Goal: Task Accomplishment & Management: Use online tool/utility

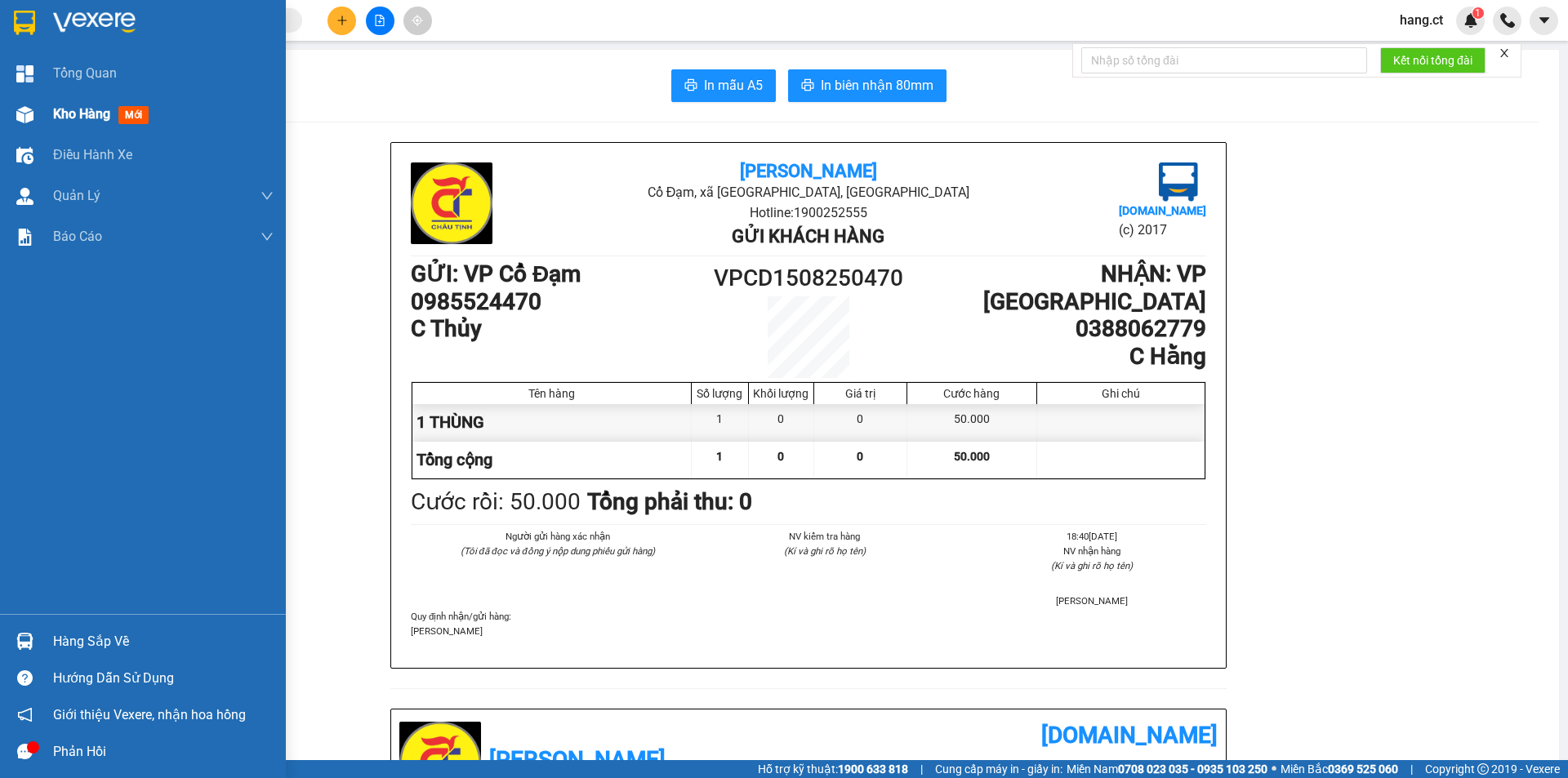
click at [28, 112] on img at bounding box center [25, 114] width 17 height 17
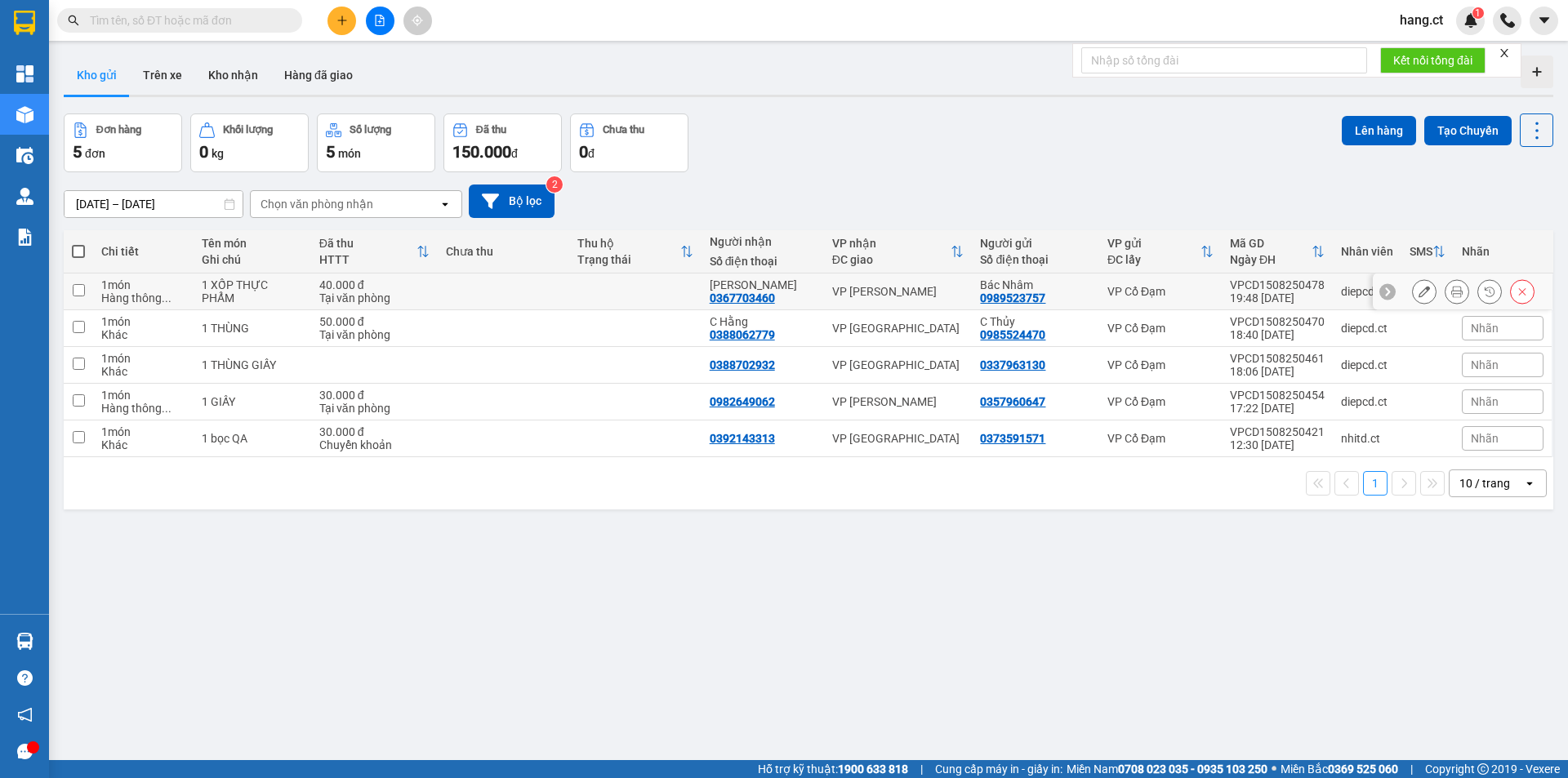
click at [413, 291] on div "Tại văn phòng" at bounding box center [374, 297] width 111 height 13
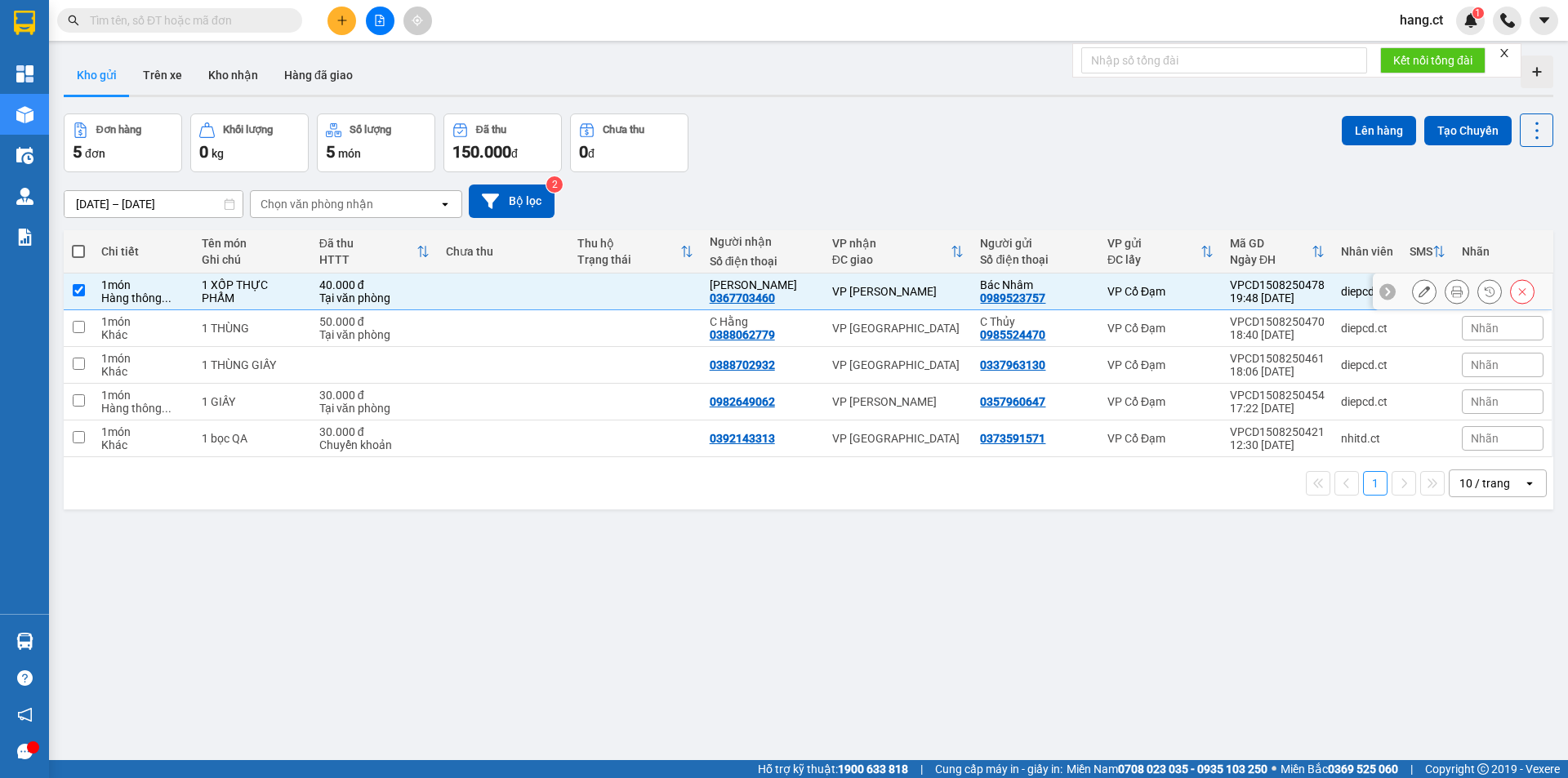
checkbox input "true"
click at [1451, 291] on icon at bounding box center [1456, 291] width 11 height 11
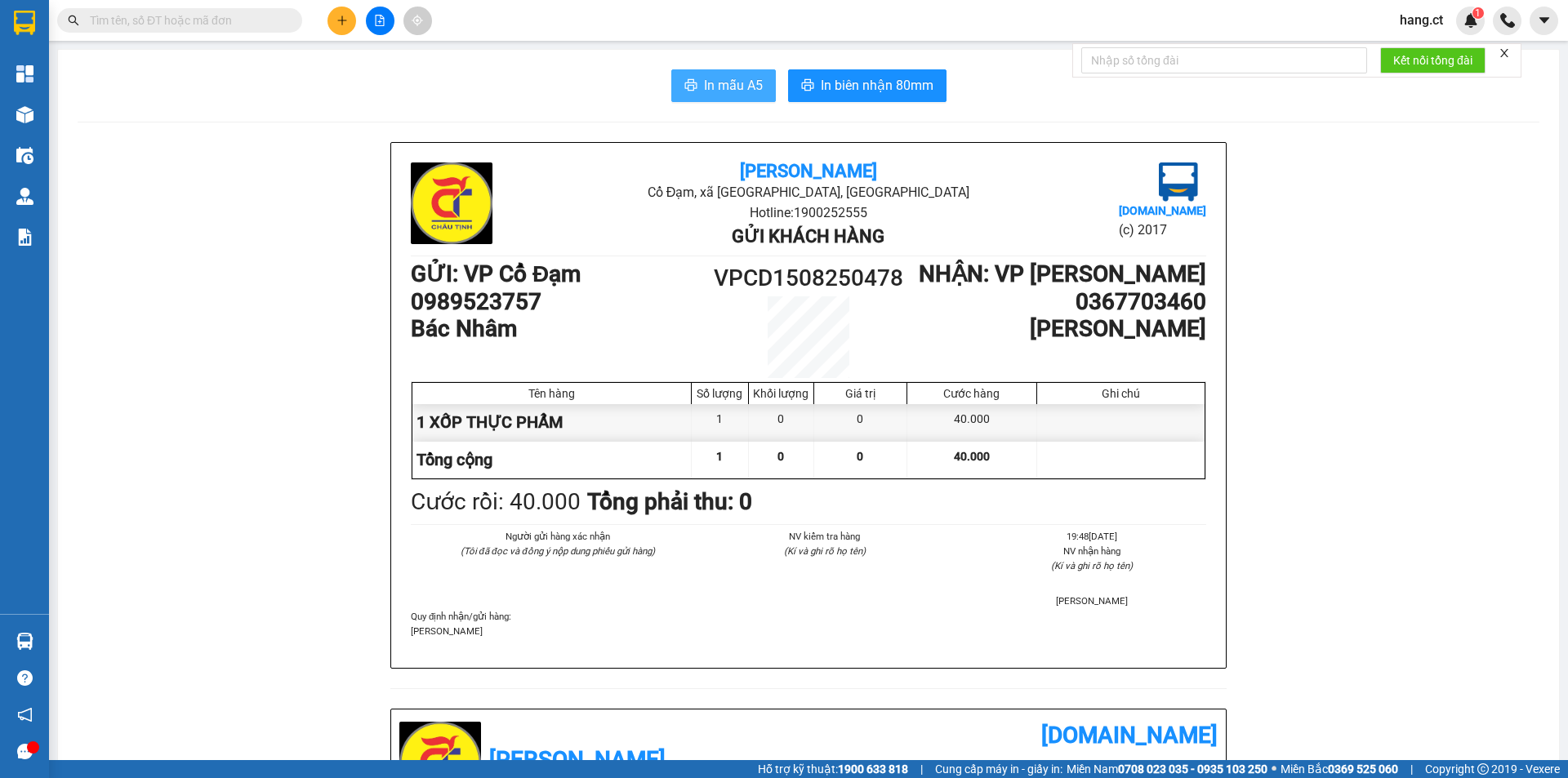
click at [728, 87] on span "In mẫu A5" at bounding box center [733, 86] width 59 height 20
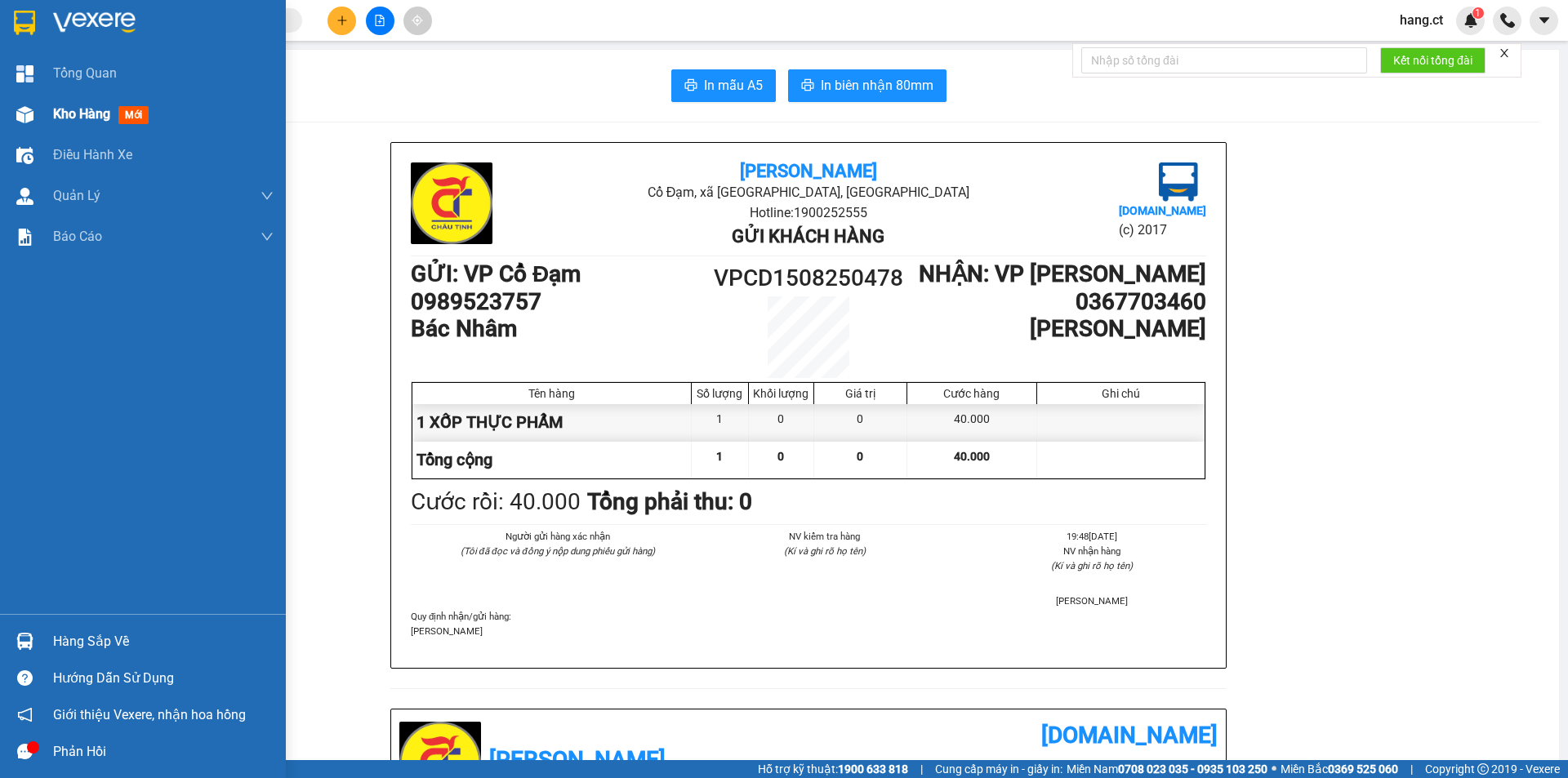
click at [56, 114] on span "Kho hàng" at bounding box center [81, 113] width 57 height 16
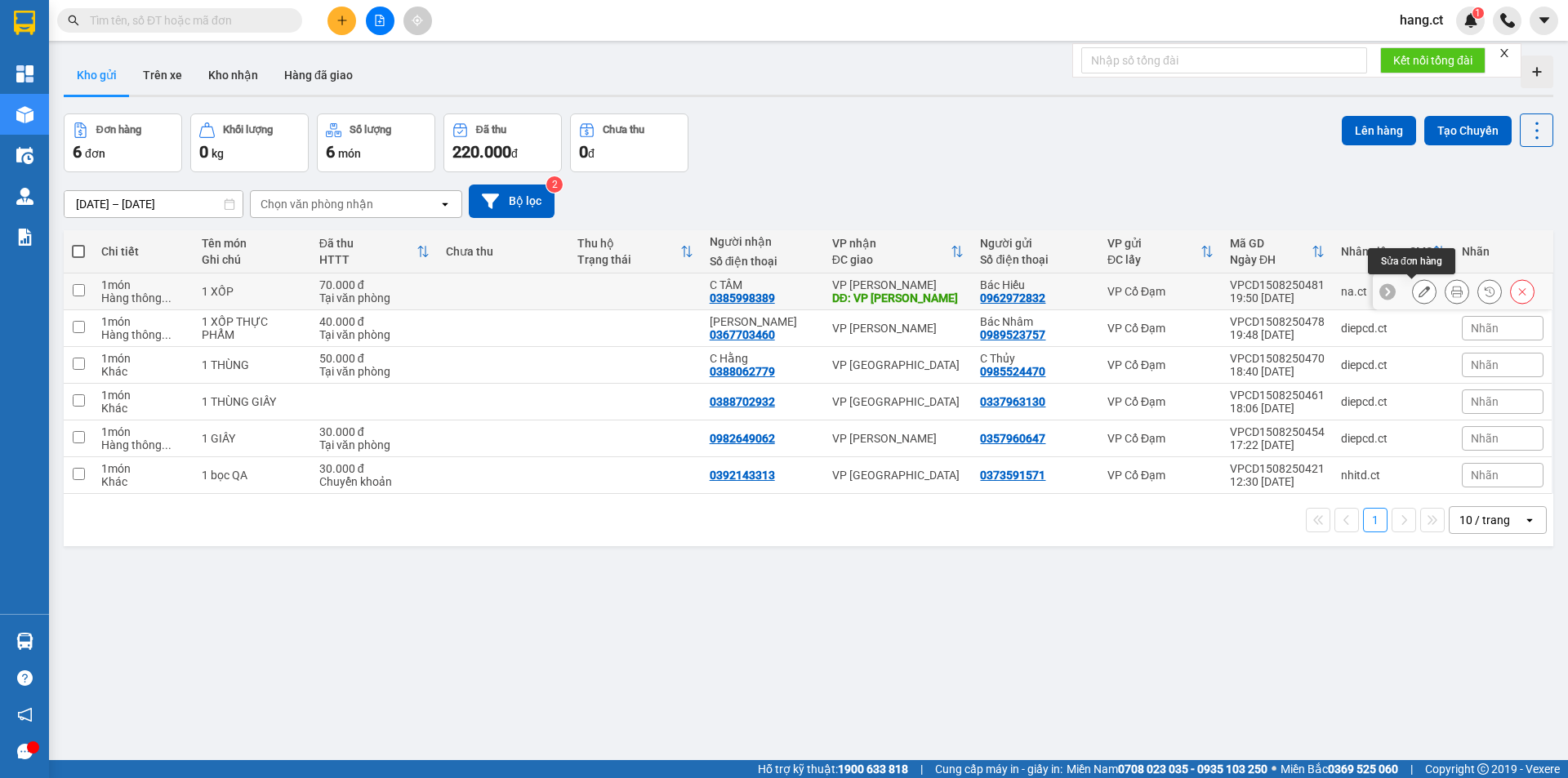
click at [1418, 289] on icon at bounding box center [1424, 291] width 11 height 11
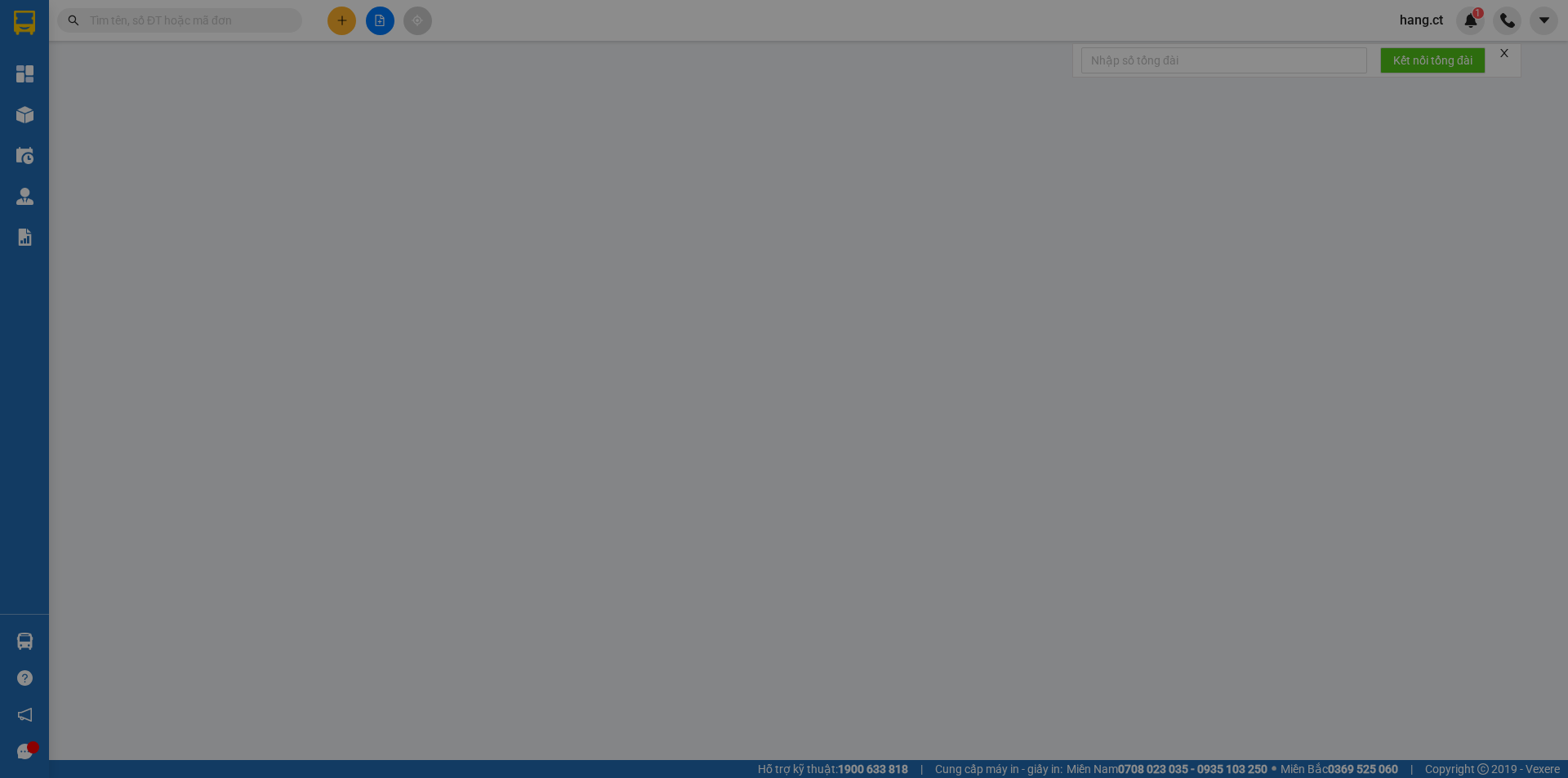
type input "0962972832"
type input "Bác Hiếu"
type input "0385998389"
type input "C TÂM"
type input "VP [PERSON_NAME]"
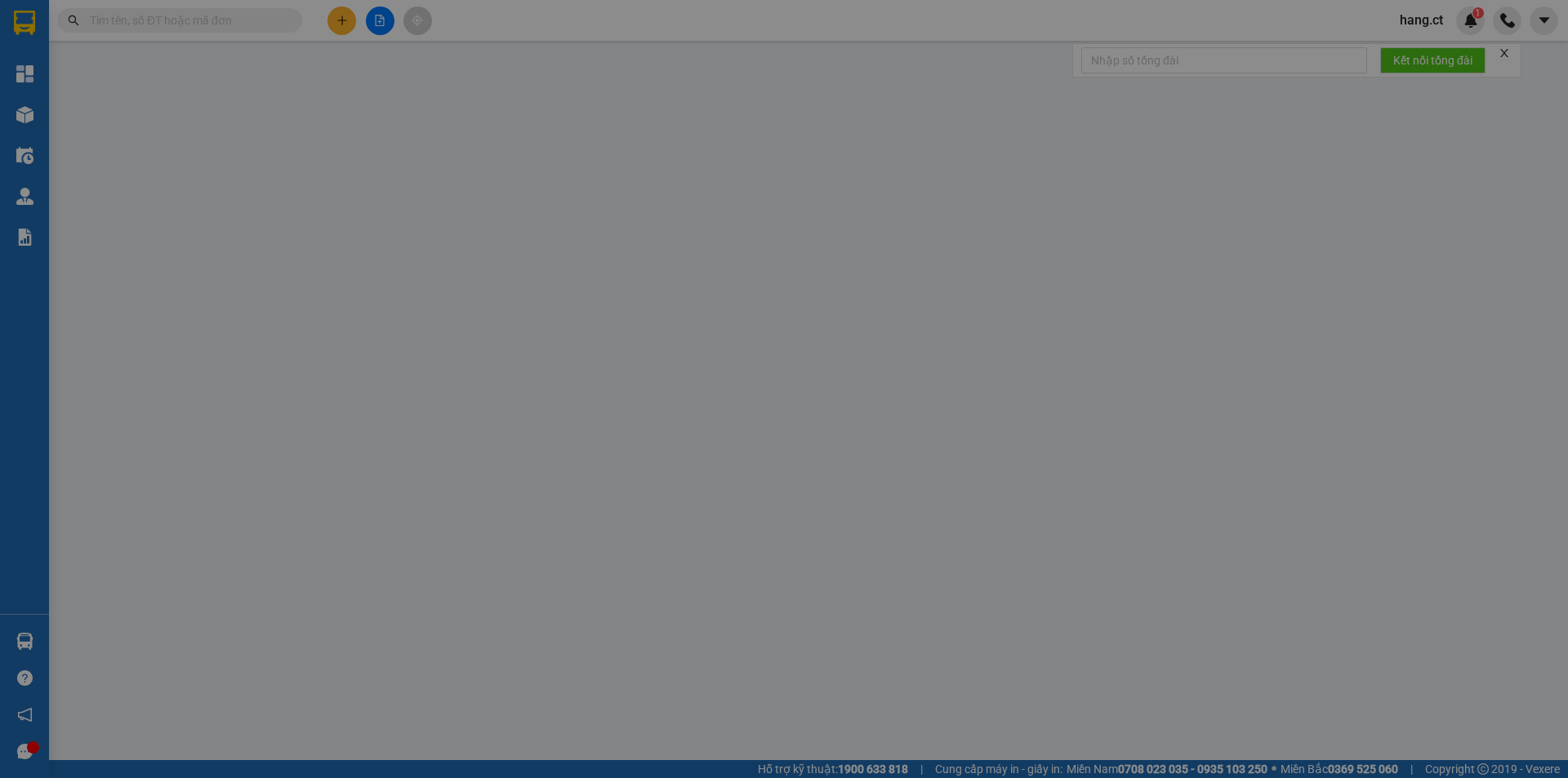
type input "70.000"
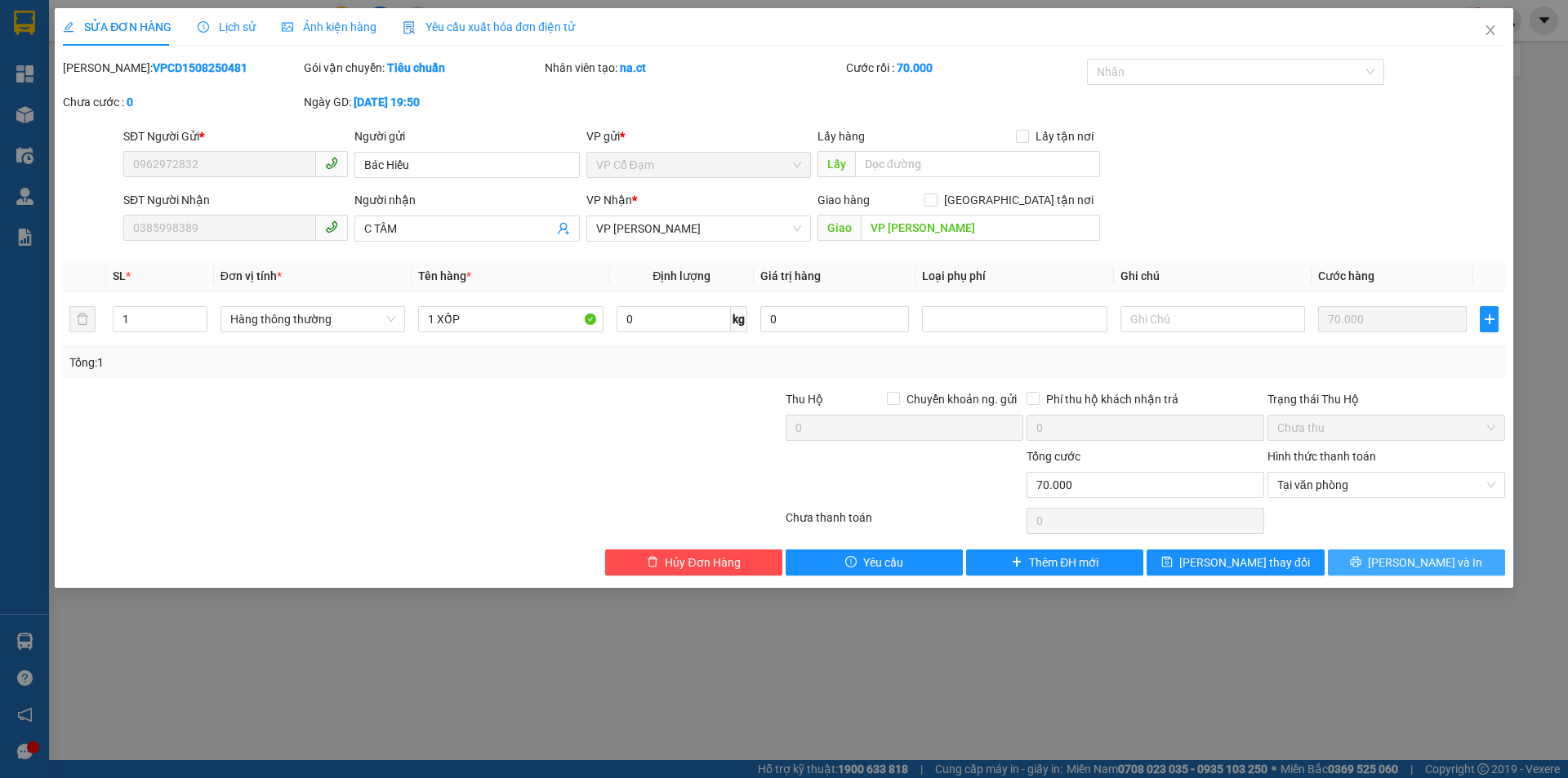
click at [1448, 563] on span "[PERSON_NAME] và In" at bounding box center [1425, 561] width 114 height 18
